Goal: Information Seeking & Learning: Learn about a topic

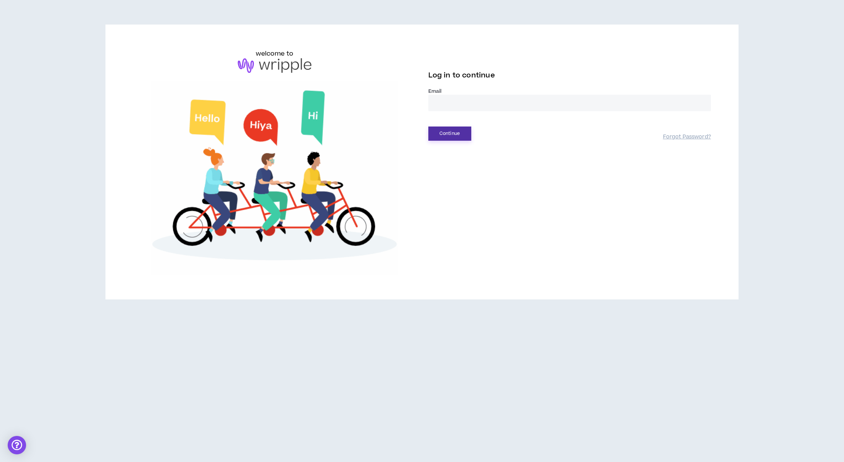
click at [444, 128] on button "Continue" at bounding box center [449, 134] width 43 height 14
click at [454, 99] on input "email" at bounding box center [569, 103] width 283 height 16
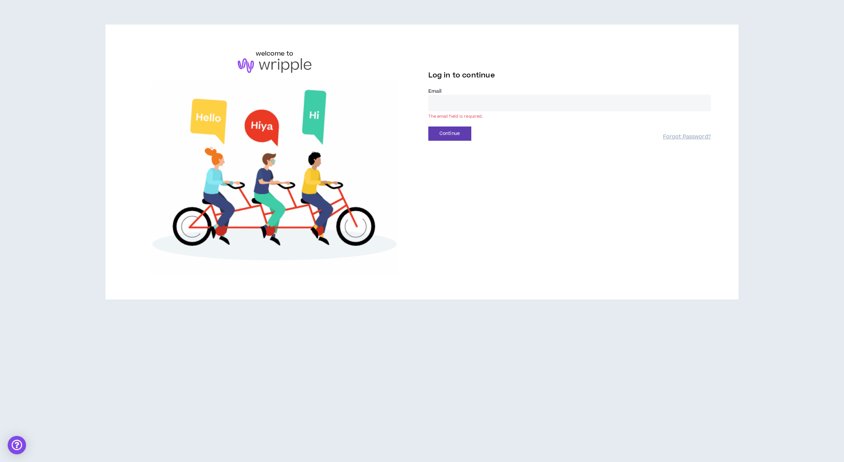
type input "**********"
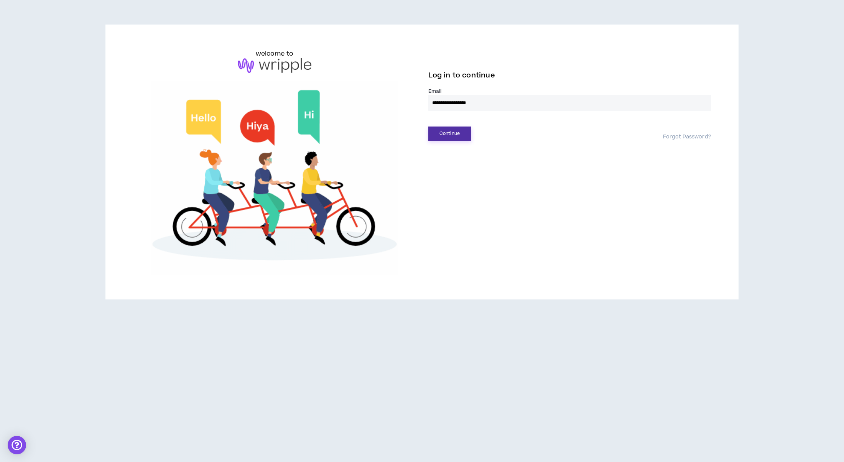
click at [447, 134] on button "Continue" at bounding box center [449, 134] width 43 height 14
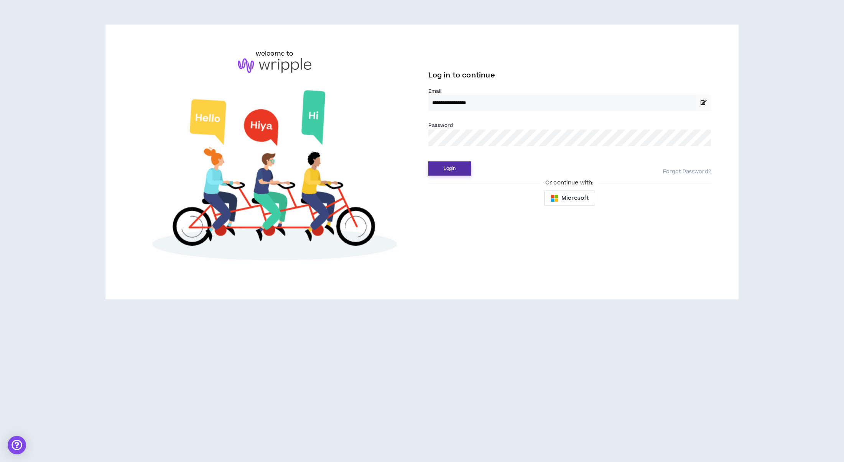
click at [447, 166] on button "Login" at bounding box center [449, 168] width 43 height 14
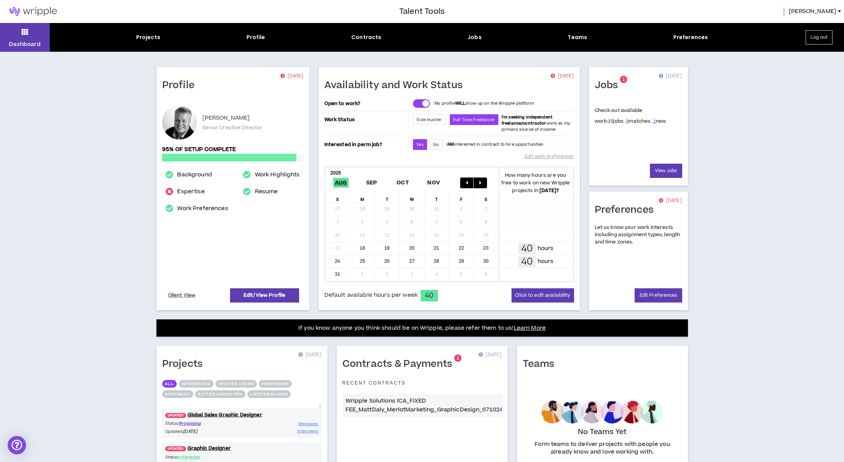
click at [608, 121] on link "15" at bounding box center [610, 121] width 5 height 7
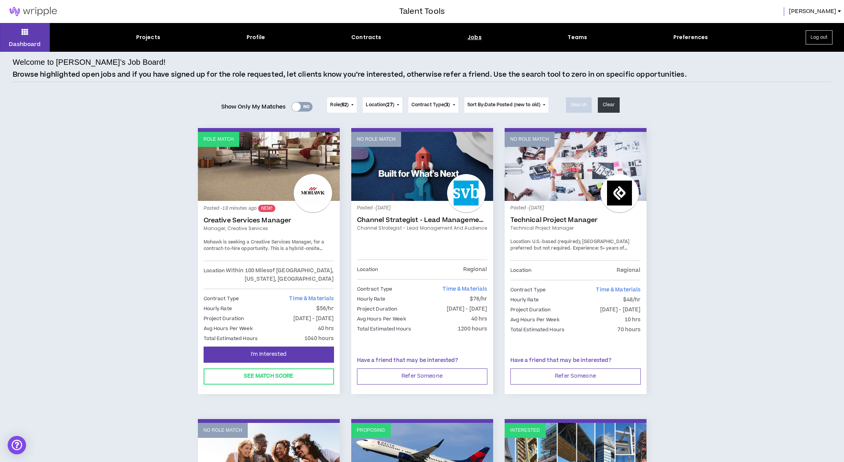
click at [232, 217] on link "Creative Services Manager" at bounding box center [269, 221] width 130 height 8
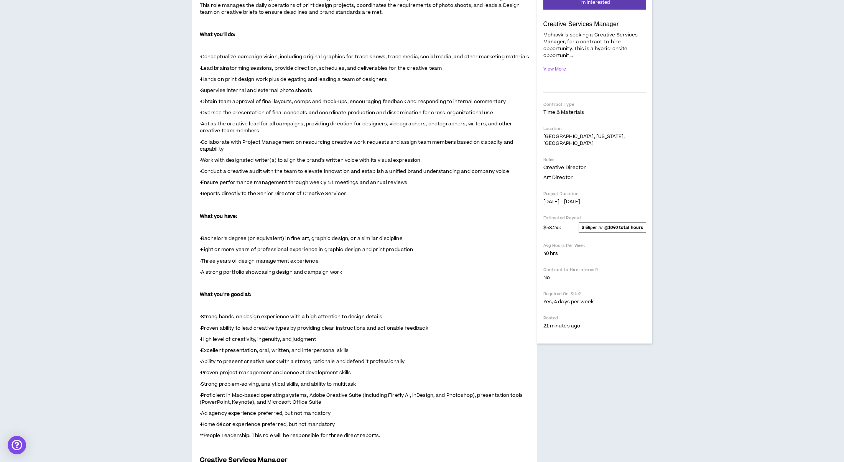
scroll to position [132, 0]
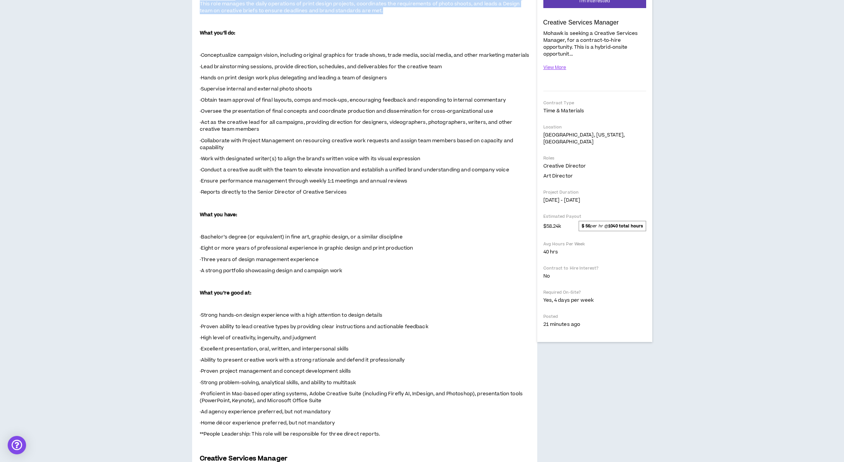
drag, startPoint x: 235, startPoint y: 179, endPoint x: 244, endPoint y: 202, distance: 24.6
click at [244, 202] on span "Mohawk is seeking a Creative Services Manager, for a contract-to-hire opportuni…" at bounding box center [365, 209] width 330 height 482
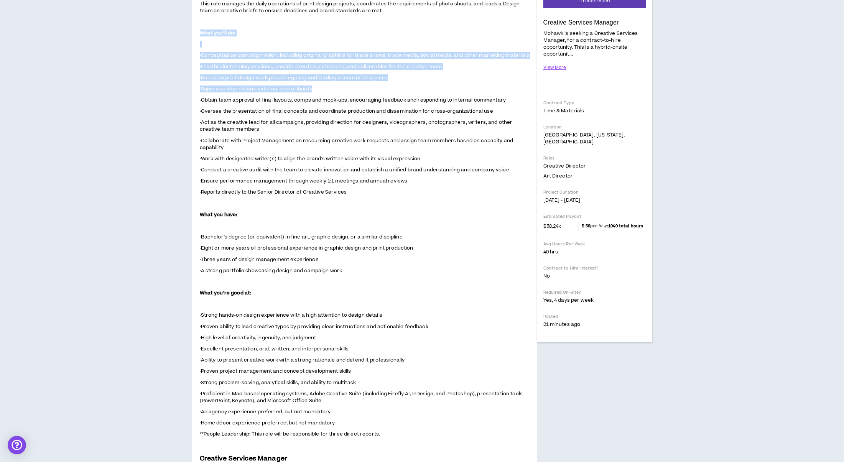
drag, startPoint x: 242, startPoint y: 215, endPoint x: 344, endPoint y: 273, distance: 117.0
click at [344, 274] on span "Mohawk is seeking a Creative Services Manager, for a contract-to-hire opportuni…" at bounding box center [365, 209] width 330 height 482
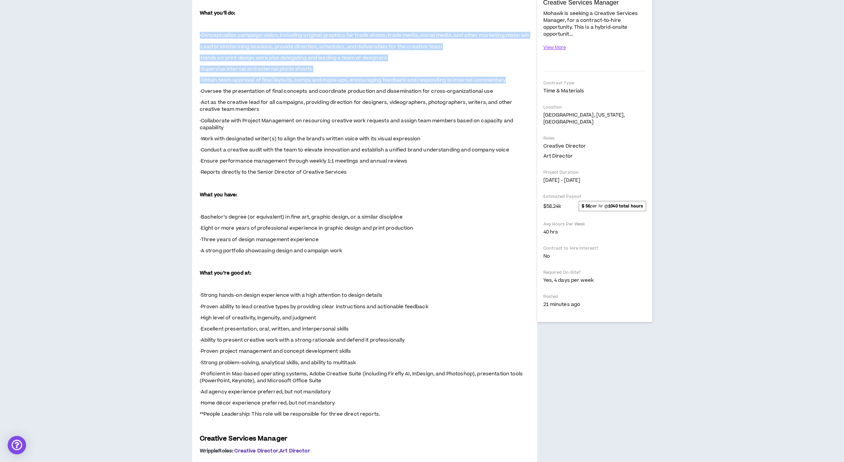
scroll to position [153, 0]
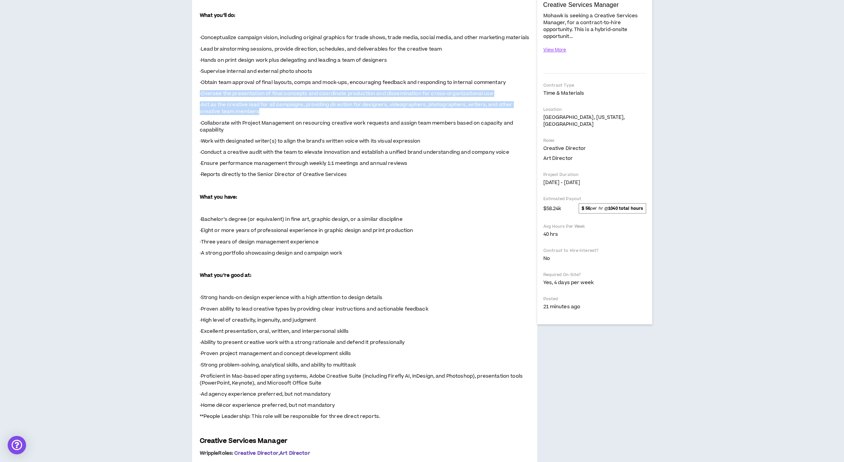
drag, startPoint x: 310, startPoint y: 270, endPoint x: 297, endPoint y: 296, distance: 30.0
click at [297, 296] on span "Mohawk is seeking a Creative Services Manager, for a contract-to-hire opportuni…" at bounding box center [365, 191] width 330 height 482
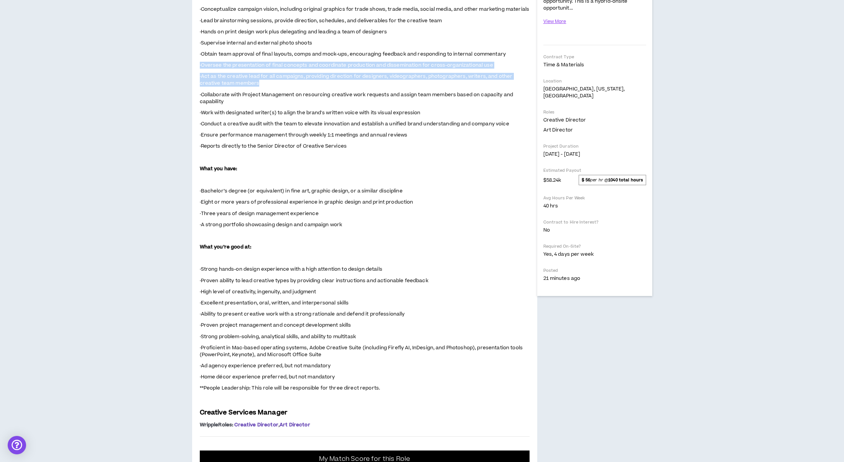
scroll to position [186, 0]
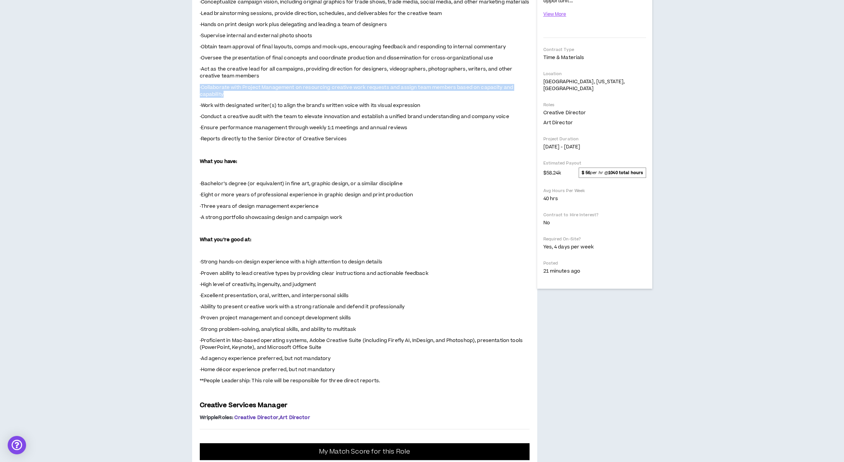
drag, startPoint x: 283, startPoint y: 279, endPoint x: 278, endPoint y: 264, distance: 16.1
click at [278, 264] on span "Mohawk is seeking a Creative Services Manager, for a contract-to-hire opportuni…" at bounding box center [365, 155] width 330 height 482
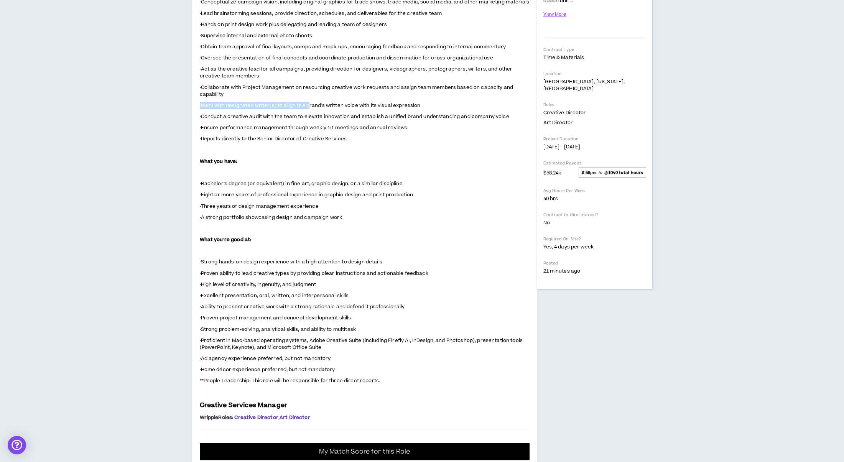
drag, startPoint x: 303, startPoint y: 289, endPoint x: 293, endPoint y: 278, distance: 14.7
click at [293, 278] on span "Mohawk is seeking a Creative Services Manager, for a contract-to-hire opportuni…" at bounding box center [365, 155] width 330 height 482
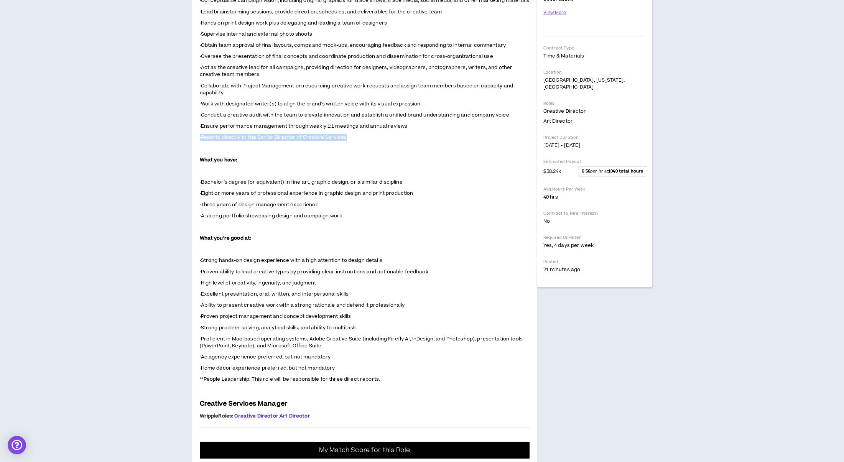
drag, startPoint x: 355, startPoint y: 316, endPoint x: 372, endPoint y: 321, distance: 17.4
click at [369, 141] on p "·Reports directly to the Senior Director of Creative Services" at bounding box center [365, 137] width 330 height 8
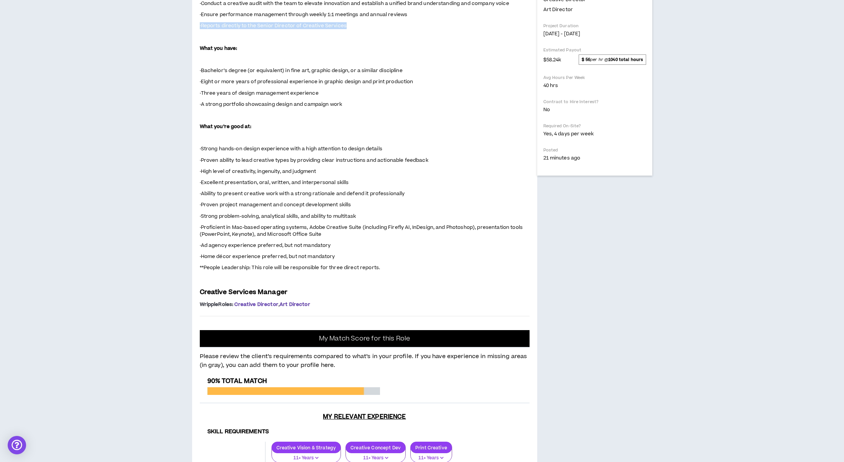
scroll to position [302, 0]
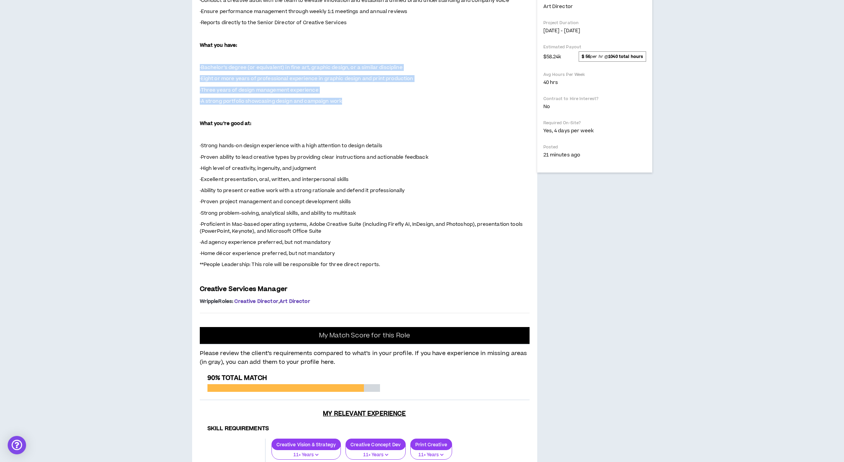
drag, startPoint x: 351, startPoint y: 288, endPoint x: 327, endPoint y: 242, distance: 51.6
click at [327, 242] on span "Mohawk is seeking a Creative Services Manager, for a contract-to-hire opportuni…" at bounding box center [365, 39] width 330 height 482
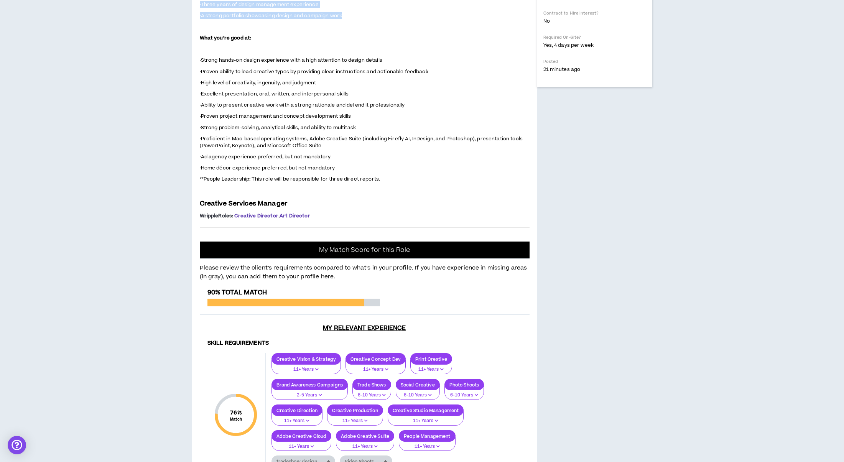
scroll to position [389, 0]
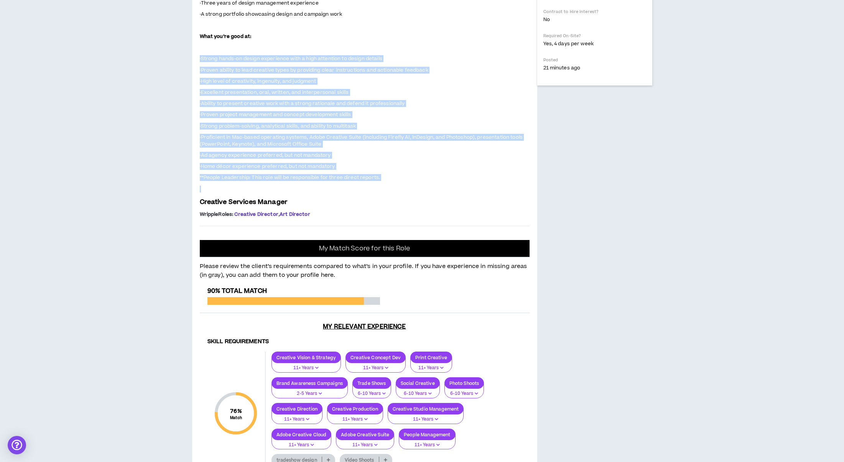
drag, startPoint x: 332, startPoint y: 238, endPoint x: 431, endPoint y: 376, distance: 169.6
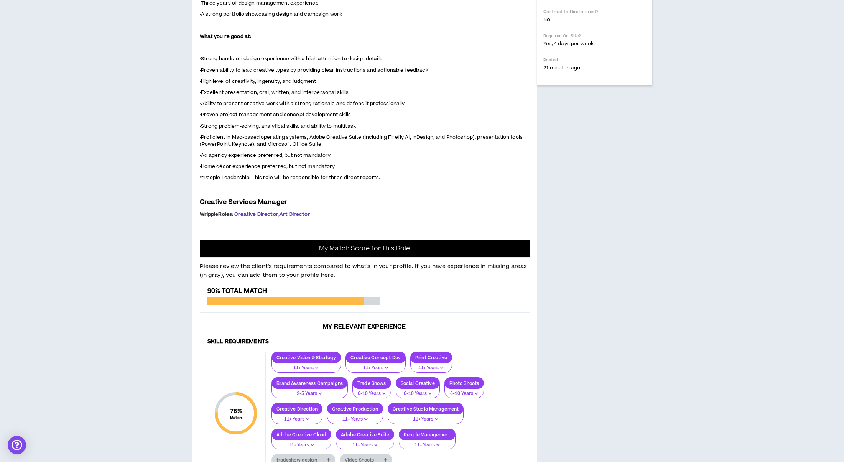
click at [431, 193] on p at bounding box center [365, 189] width 330 height 8
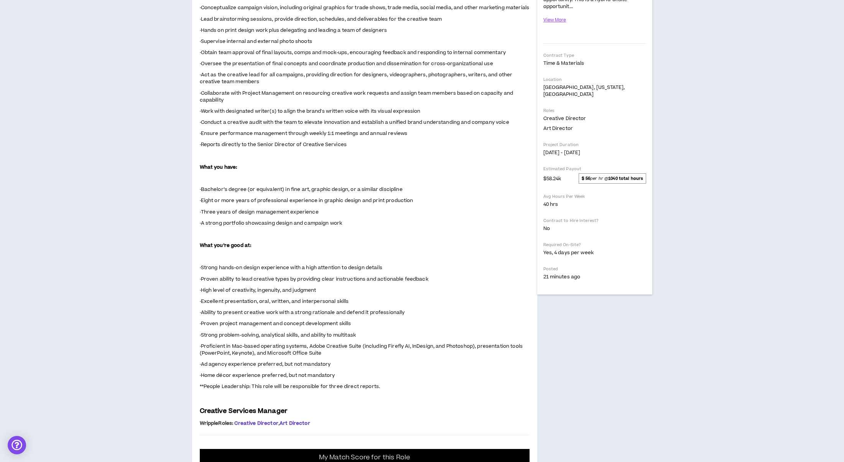
scroll to position [0, 0]
